Goal: Navigation & Orientation: Understand site structure

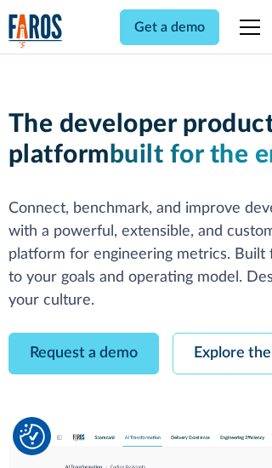
scroll to position [97, 0]
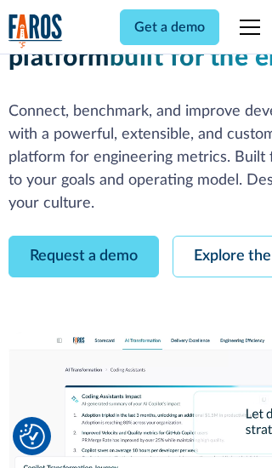
click at [83, 236] on link "Request a demo" at bounding box center [84, 257] width 150 height 42
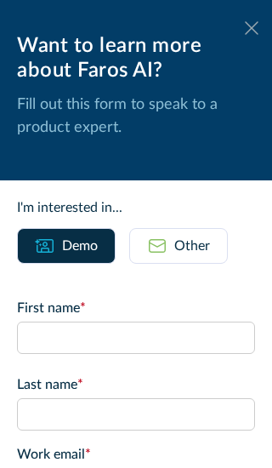
click at [252, 28] on icon at bounding box center [252, 27] width 14 height 13
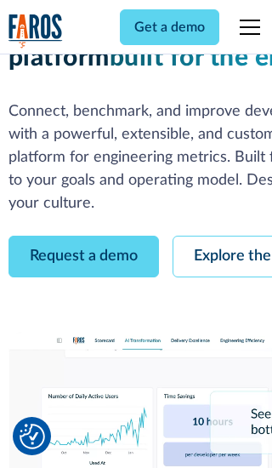
click at [222, 236] on link "Explore the platform" at bounding box center [263, 257] width 181 height 42
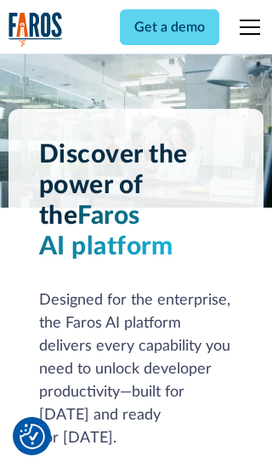
scroll to position [12772, 0]
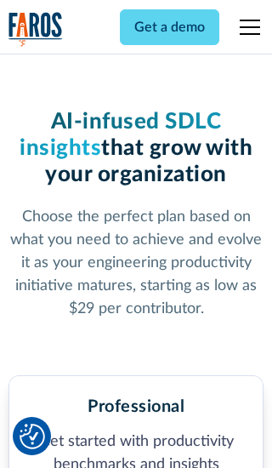
scroll to position [2635, 0]
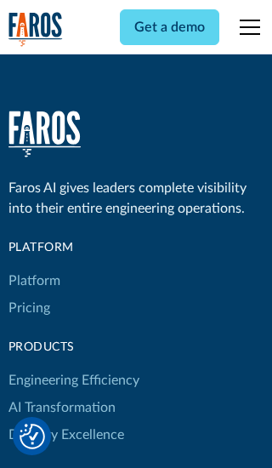
click at [33, 267] on link "Platform" at bounding box center [35, 280] width 52 height 27
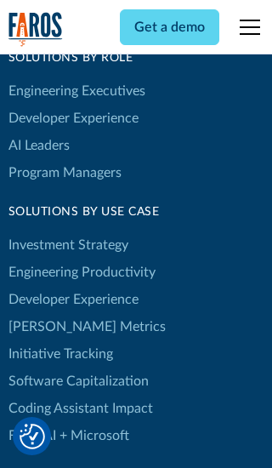
scroll to position [10511, 0]
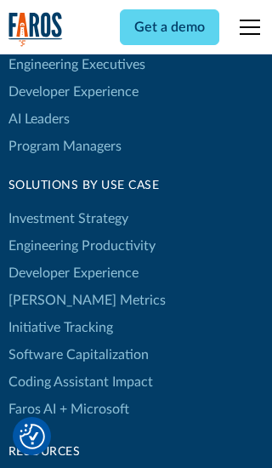
click at [51, 287] on link "[PERSON_NAME] Metrics" at bounding box center [87, 300] width 157 height 27
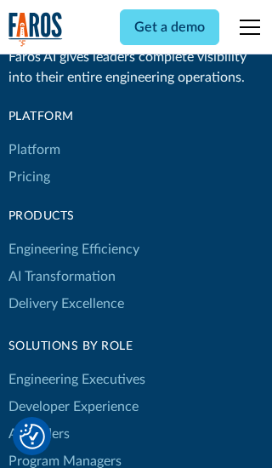
scroll to position [7445, 0]
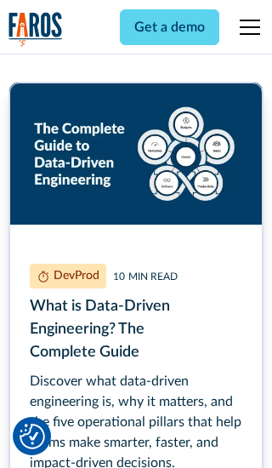
scroll to position [7670, 0]
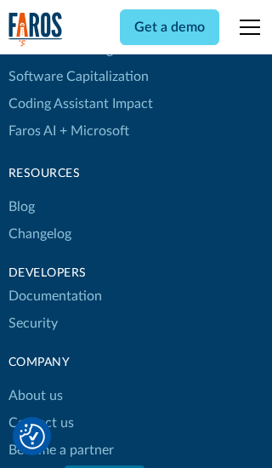
click at [39, 234] on link "Changelog" at bounding box center [40, 233] width 63 height 27
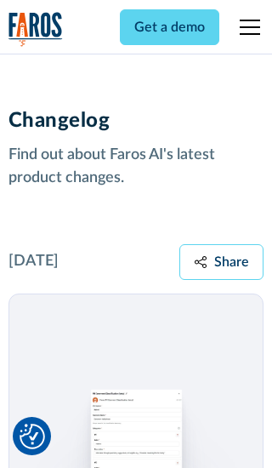
scroll to position [20537, 0]
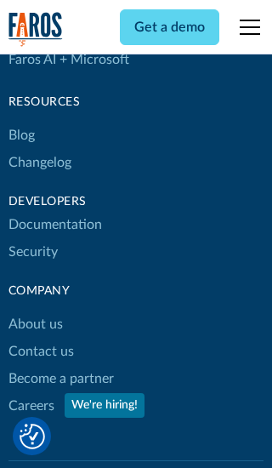
click at [35, 310] on link "About us" at bounding box center [36, 323] width 54 height 27
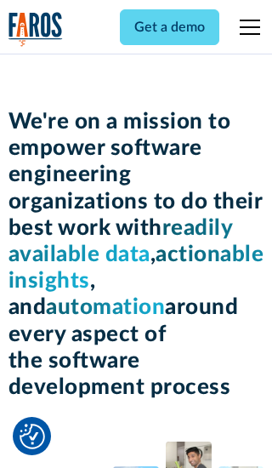
scroll to position [5863, 0]
